Goal: Register for event/course

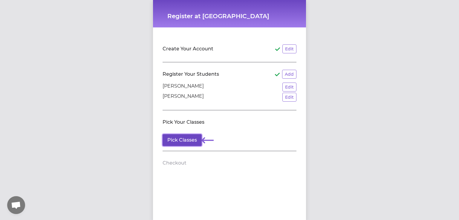
click at [192, 139] on button "Pick Classes" at bounding box center [182, 140] width 39 height 12
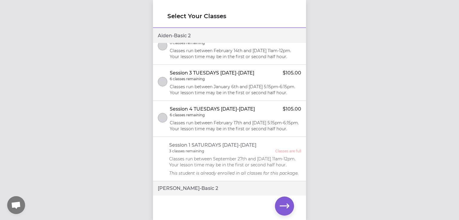
scroll to position [94, 0]
